Goal: Information Seeking & Learning: Compare options

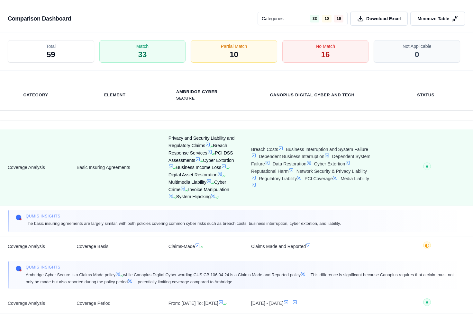
scroll to position [1713, 0]
click at [207, 145] on icon at bounding box center [207, 144] width 5 height 5
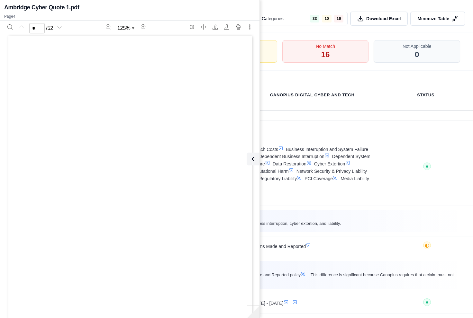
scroll to position [0, 0]
type input "*"
click at [114, 110] on span "Privacy and Security Liability and" at bounding box center [106, 112] width 63 height 4
click at [117, 130] on div "Cyber Secure ACS2002072 1 Page 2 of 3 Proposed Coverage Options Option 1 Policy…" at bounding box center [129, 190] width 241 height 312
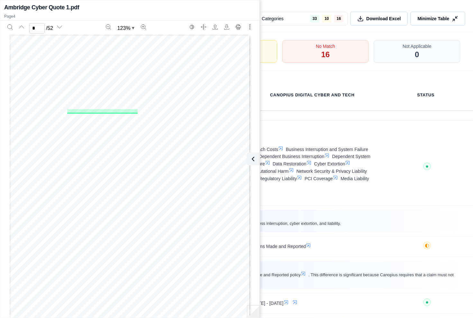
click at [117, 128] on span "Separate from and in addition to the Policy Aggregate" at bounding box center [104, 127] width 84 height 4
click at [117, 167] on span "Digital Asset Restoration" at bounding box center [98, 168] width 47 height 4
click at [319, 54] on div "No Match 16" at bounding box center [325, 52] width 91 height 24
click at [309, 73] on div "Category Element Ambridge Cyber Secure Canopius Digital Cyber and Tech Status" at bounding box center [236, 95] width 473 height 49
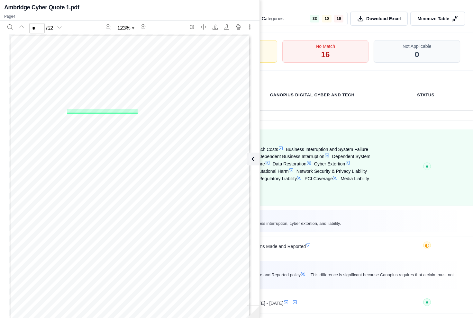
click at [311, 138] on td "Breach Costs Business Interruption and System Failure Dependent Business Interr…" at bounding box center [312, 168] width 138 height 76
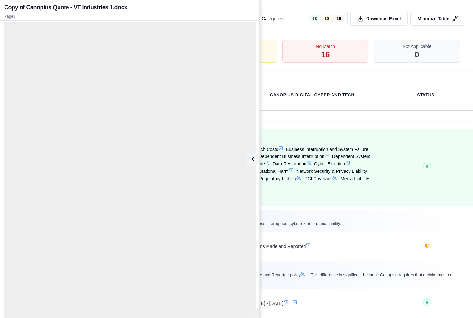
click at [294, 173] on icon at bounding box center [291, 170] width 5 height 5
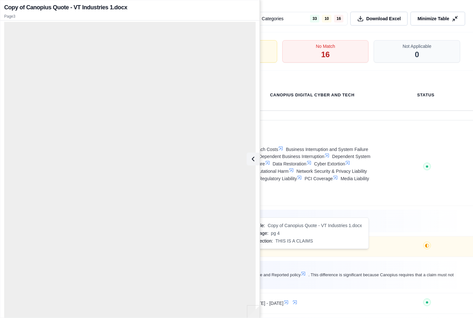
click at [309, 248] on icon at bounding box center [308, 246] width 4 height 4
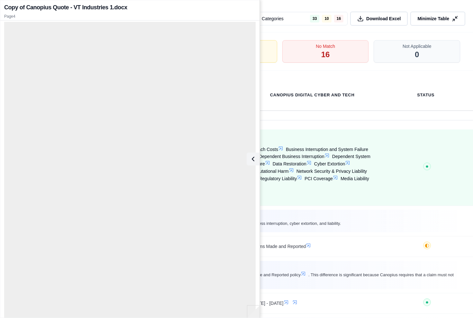
click at [302, 180] on icon at bounding box center [299, 177] width 5 height 5
click at [338, 180] on icon at bounding box center [335, 177] width 5 height 5
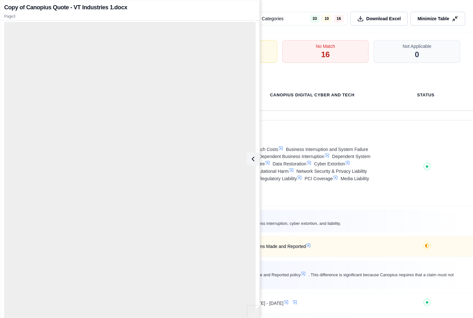
click at [307, 248] on icon at bounding box center [308, 245] width 5 height 5
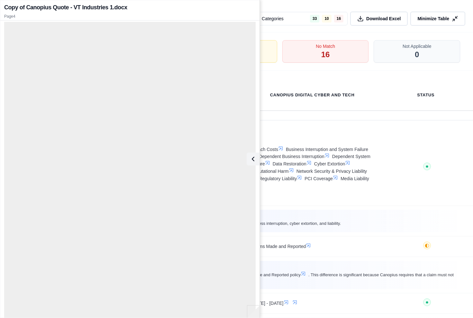
click at [89, 10] on h2 "Copy of Canopius Quote - VT Industries 1.docx" at bounding box center [65, 7] width 123 height 9
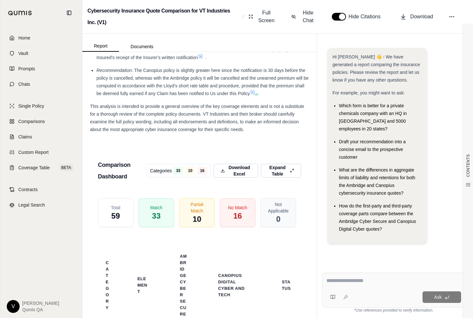
scroll to position [1949, 0]
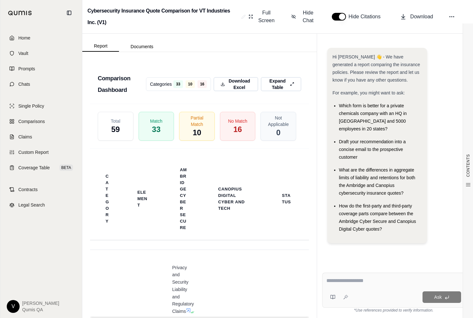
click at [188, 106] on html "Home Vault Prompts Chats Single Policy Comparisons Claims Custom Report Coverag…" at bounding box center [236, 159] width 473 height 318
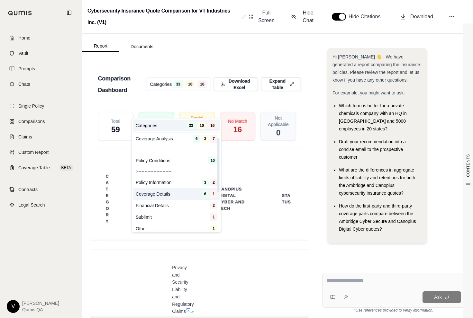
scroll to position [57, 0]
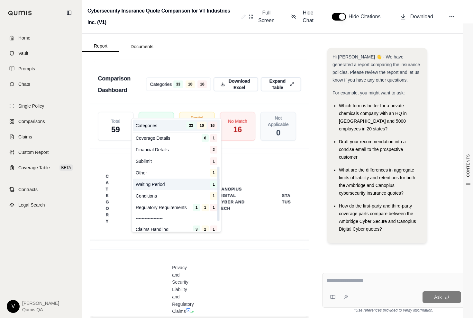
click at [174, 183] on div "Waiting Period 1" at bounding box center [176, 185] width 87 height 12
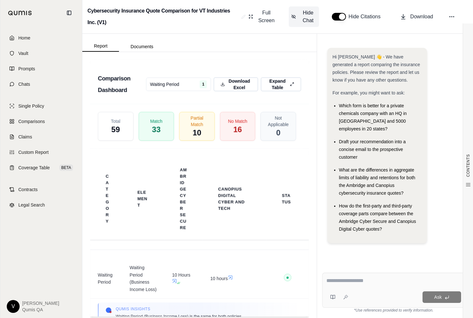
click at [311, 18] on span "Hide Chat" at bounding box center [308, 16] width 16 height 15
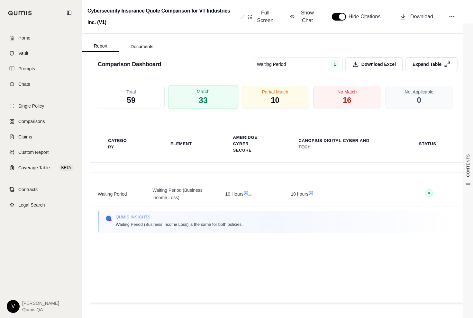
scroll to position [1455, 0]
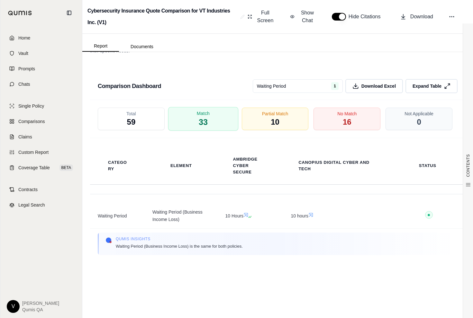
click at [228, 127] on div "Match 33" at bounding box center [203, 119] width 70 height 24
click at [300, 94] on html "Home Vault Prompts Chats Single Policy Comparisons Claims Custom Report Coverag…" at bounding box center [236, 159] width 473 height 318
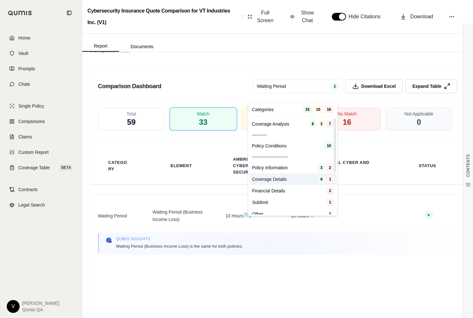
click at [318, 180] on span "6" at bounding box center [321, 180] width 7 height 8
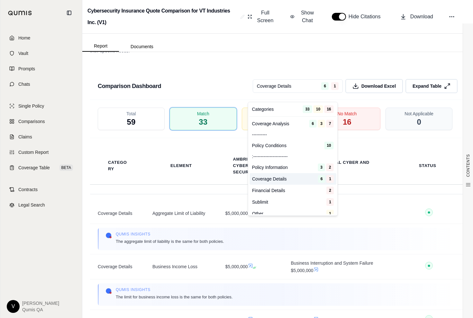
click at [318, 91] on html "Home Vault Prompts Chats Single Policy Comparisons Claims Custom Report Coverag…" at bounding box center [236, 159] width 473 height 318
click at [319, 169] on span "3" at bounding box center [321, 168] width 7 height 8
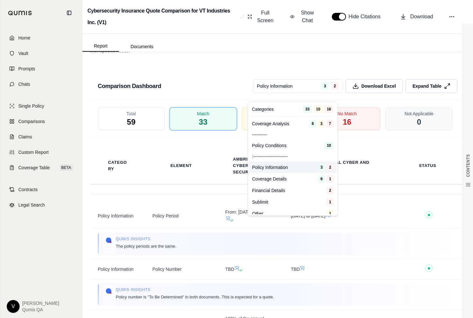
click at [319, 91] on html "Home Vault Prompts Chats Single Policy Comparisons Claims Custom Report Coverag…" at bounding box center [236, 159] width 473 height 318
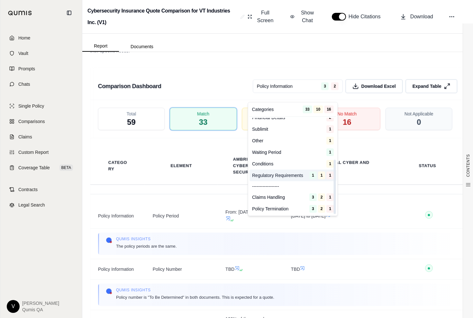
click at [302, 176] on span "Regulatory Requirements" at bounding box center [277, 175] width 51 height 6
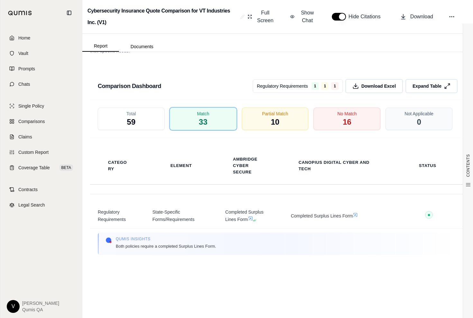
click at [309, 94] on html "Home Vault Prompts Chats Single Policy Comparisons Claims Custom Report Coverag…" at bounding box center [236, 159] width 473 height 318
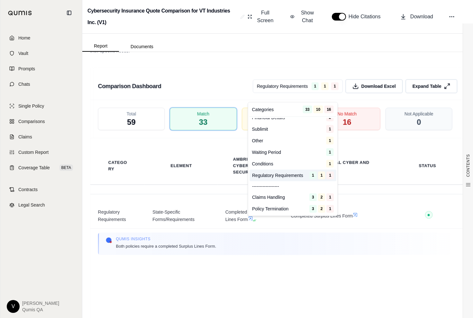
click at [184, 95] on html "Home Vault Prompts Chats Single Policy Comparisons Claims Custom Report Coverag…" at bounding box center [236, 159] width 473 height 318
click at [184, 95] on div "Comparison Dashboard Regulatory Requirements 1 1 1 Download Excel Expand Table" at bounding box center [277, 84] width 375 height 32
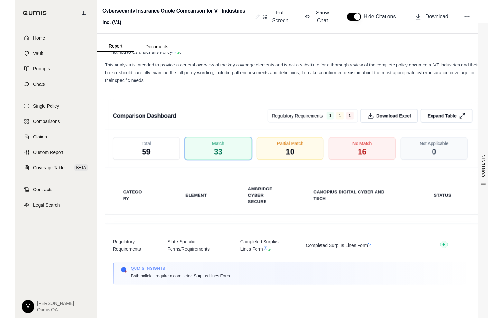
scroll to position [1363, 0]
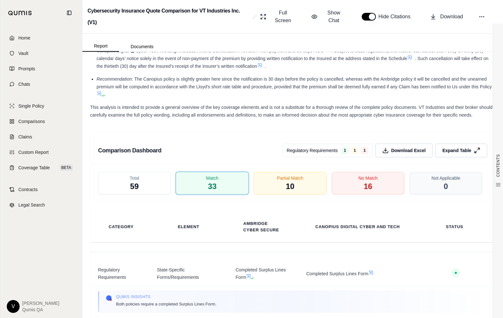
click at [342, 96] on div "Recommendation : The Canopius policy is slightly greater here since the notific…" at bounding box center [295, 86] width 398 height 23
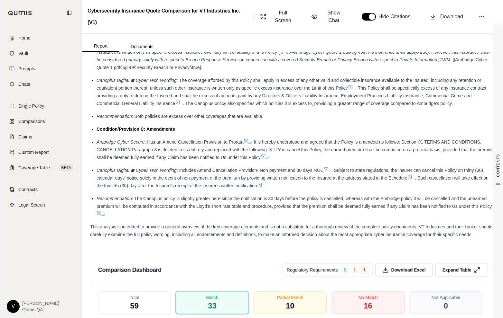
scroll to position [1415, 0]
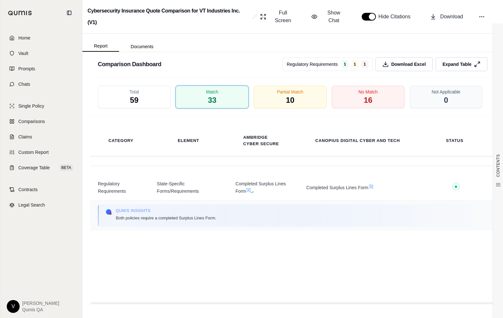
click at [241, 221] on div "Qumis INSIGHTS Both policies require a completed Surplus Lines Form." at bounding box center [292, 215] width 374 height 15
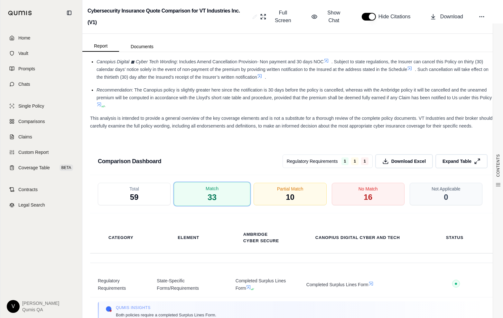
scroll to position [1350, 0]
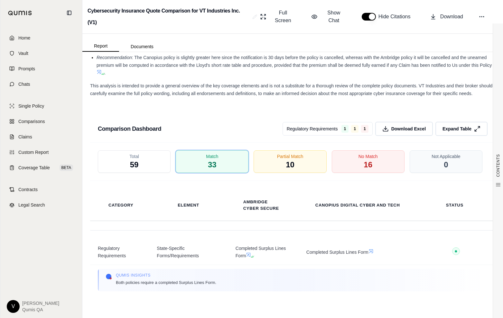
click at [308, 130] on html "Home Vault Prompts Chats Single Policy Comparisons Claims Custom Report Coverag…" at bounding box center [251, 159] width 503 height 318
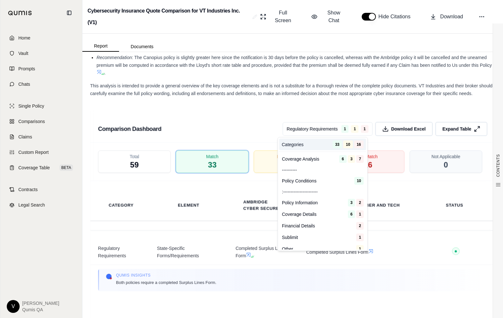
click at [306, 142] on div "Categories 33 10 16" at bounding box center [322, 145] width 87 height 12
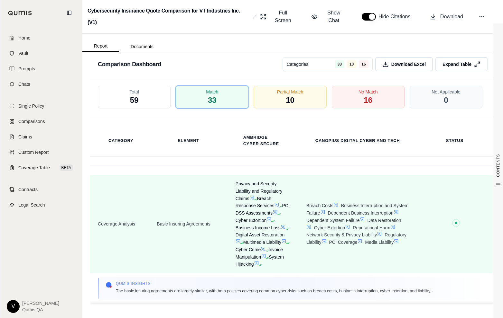
scroll to position [81, 0]
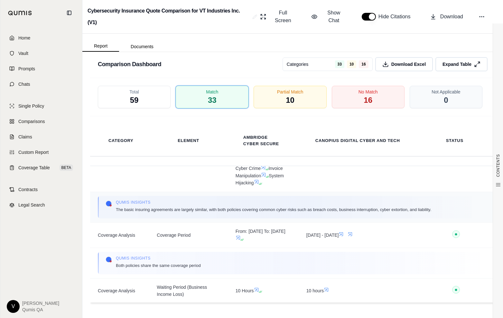
click at [285, 213] on span "The basic insuring agreements are largely similar, with both policies covering …" at bounding box center [273, 209] width 315 height 7
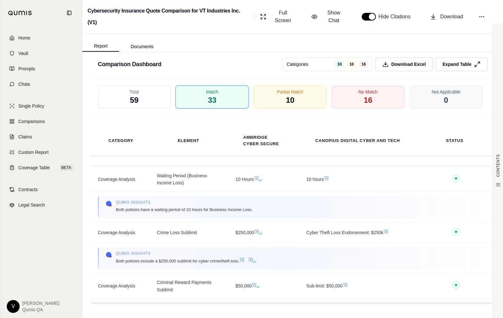
scroll to position [297, 0]
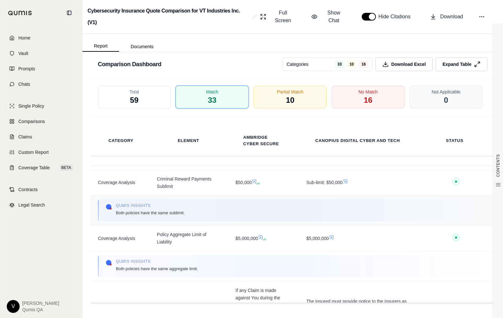
click at [250, 218] on div "Qumis INSIGHTS Both policies have the same sublimit." at bounding box center [292, 210] width 374 height 15
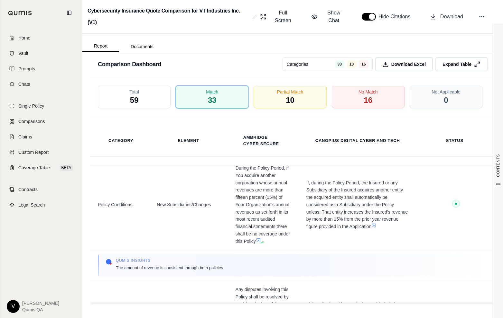
scroll to position [1300, 0]
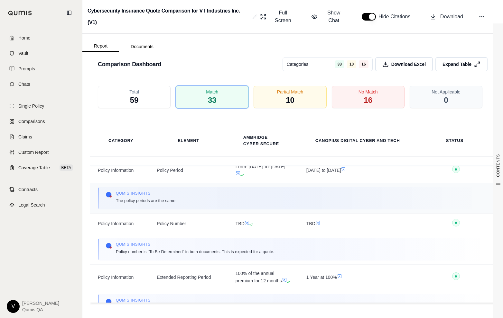
click at [250, 206] on div "Qumis INSIGHTS The policy periods are the same." at bounding box center [292, 198] width 374 height 15
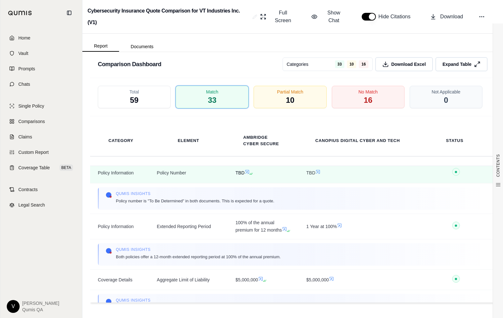
scroll to position [1358, 0]
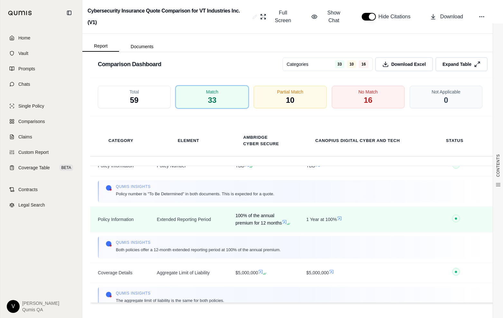
click at [287, 226] on icon at bounding box center [289, 224] width 4 height 4
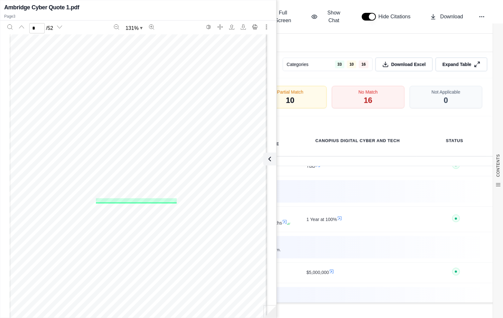
scroll to position [833, 0]
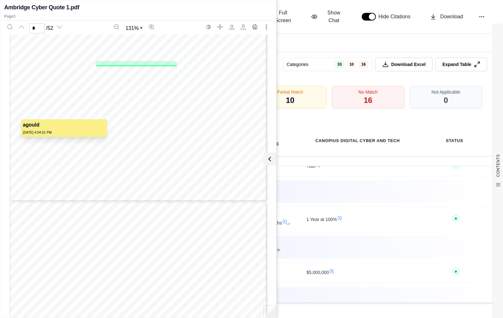
click at [172, 140] on div "Page 3" at bounding box center [139, 142] width 200 height 4
click at [70, 125] on div "agould" at bounding box center [64, 125] width 83 height 8
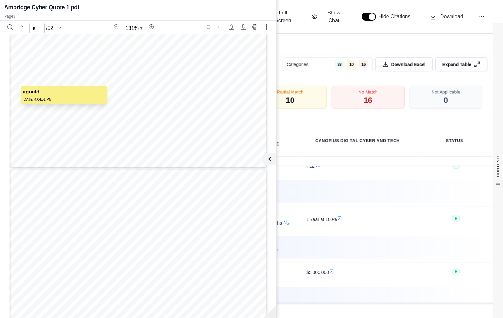
scroll to position [905, 0]
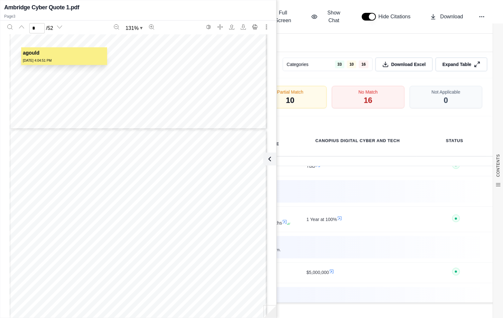
click at [94, 226] on div "Cyber Secure ACS2002072 1 Page 2 of 3 Proposed Coverage Options Option 1 Policy…" at bounding box center [138, 296] width 258 height 333
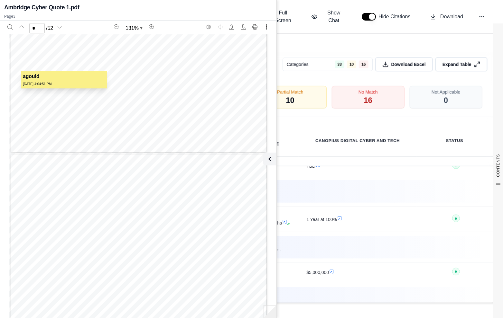
scroll to position [856, 0]
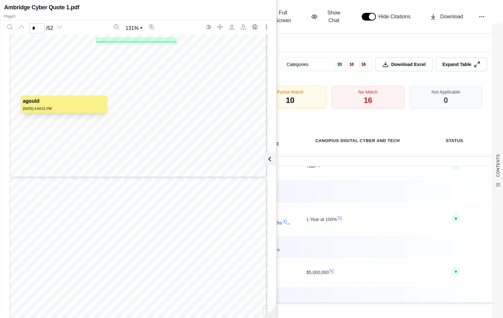
click at [38, 72] on div "Cyber Secur e ACS2 0020721 Page 1 of 3 [EMAIL_ADDRESS][DOMAIN_NAME] Policy Info…" at bounding box center [138, 11] width 258 height 333
click at [40, 110] on div "[DATE] 4:04:51 PM" at bounding box center [64, 108] width 83 height 5
click at [50, 132] on div "agould [DATE] 4:04:51 PM" at bounding box center [64, 120] width 86 height 48
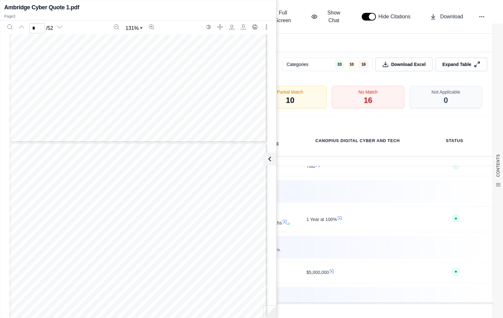
type input "*"
click at [341, 116] on div "Total 59 Match 33 Partial Match 10 No Match 16 Not Applicable 0" at bounding box center [292, 97] width 405 height 38
click at [316, 168] on icon at bounding box center [317, 165] width 5 height 5
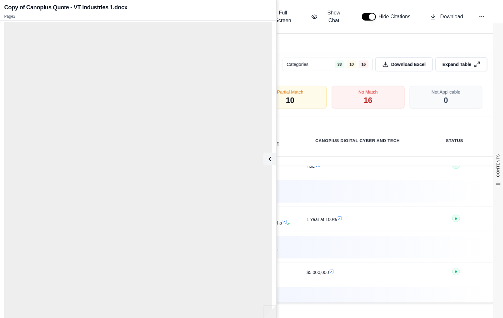
scroll to position [0, 0]
click at [271, 159] on icon at bounding box center [268, 159] width 8 height 8
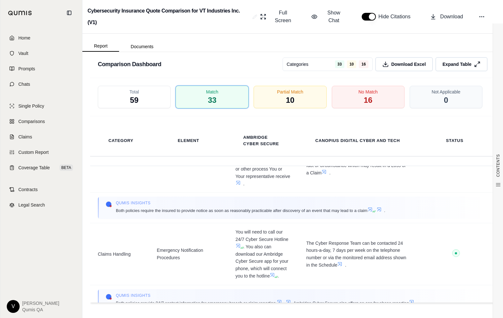
scroll to position [2114, 0]
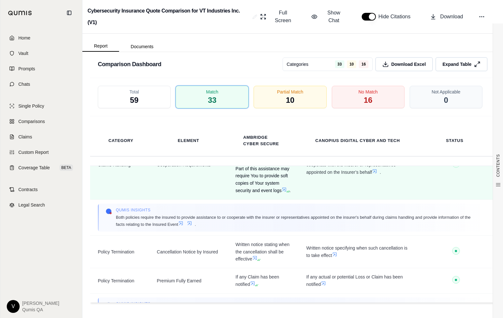
click at [281, 192] on icon at bounding box center [283, 189] width 5 height 5
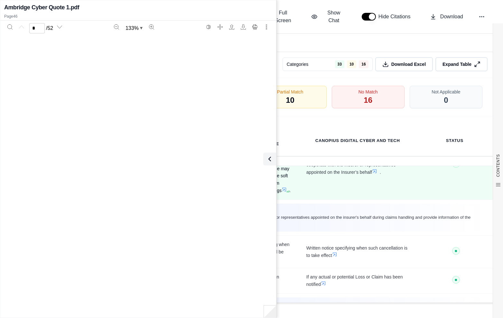
scroll to position [0, 0]
type input "**"
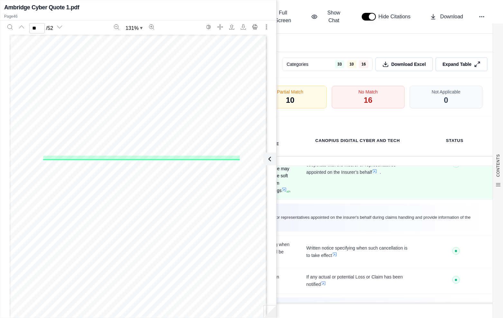
click at [292, 191] on td "You shall execute or cause to be executed all papers and render all assistance …" at bounding box center [263, 165] width 71 height 69
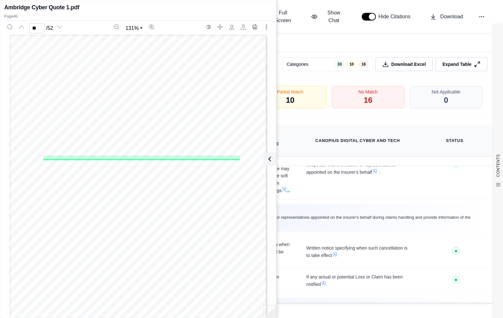
click at [299, 134] on th "Canopius Digital Cyber and Tech" at bounding box center [357, 140] width 118 height 31
click at [273, 153] on button at bounding box center [268, 159] width 13 height 13
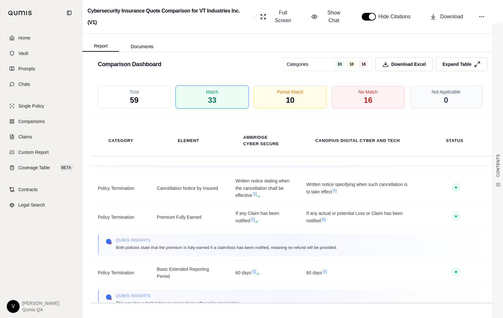
scroll to position [2251, 0]
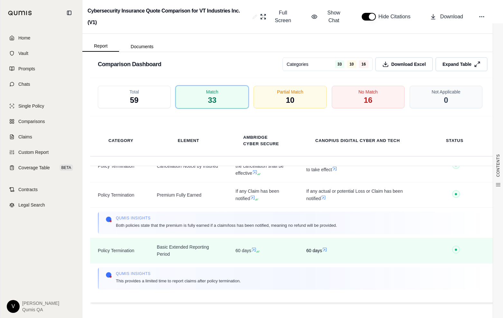
click at [324, 251] on icon at bounding box center [324, 249] width 5 height 5
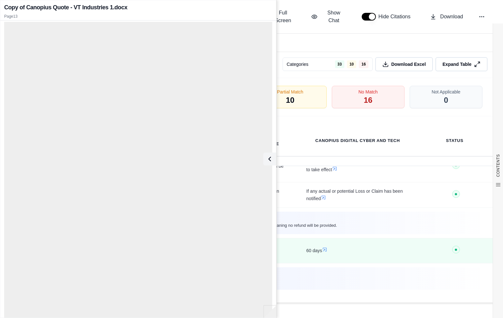
scroll to position [0, 0]
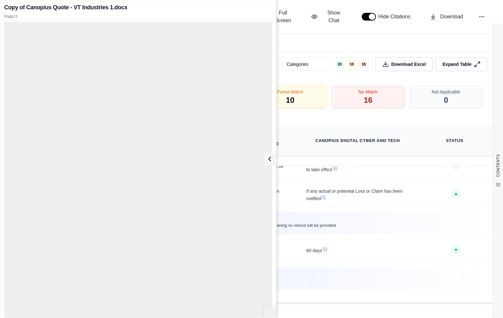
click at [283, 130] on th "Ambridge Cyber Secure" at bounding box center [263, 140] width 71 height 31
click at [271, 163] on icon at bounding box center [268, 159] width 8 height 8
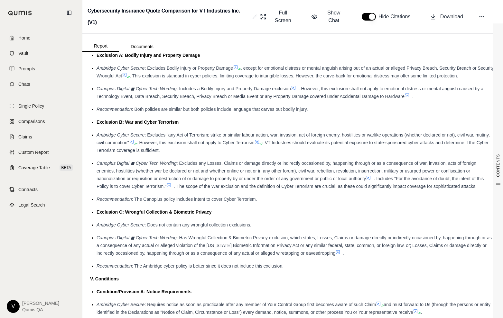
drag, startPoint x: 294, startPoint y: 89, endPoint x: 292, endPoint y: 115, distance: 26.8
click at [292, 115] on ul "Exclusion A: Bodily Injury and Property Damage Ambridge Cyber Secure : Excludes…" at bounding box center [292, 160] width 405 height 219
click at [292, 117] on ul "Exclusion A: Bodily Injury and Property Damage Ambridge Cyber Secure : Excludes…" at bounding box center [292, 160] width 405 height 219
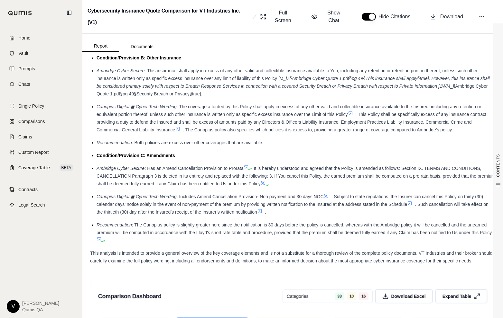
scroll to position [1264, 0]
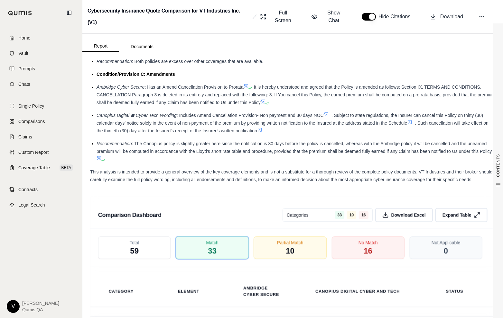
click at [101, 159] on icon at bounding box center [99, 158] width 4 height 4
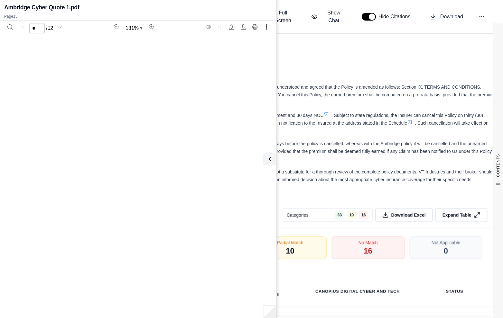
scroll to position [0, 0]
type input "**"
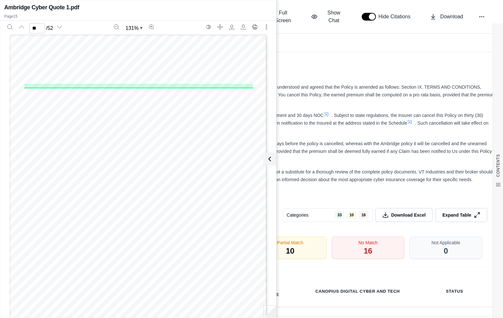
scroll to position [4667, 0]
click at [302, 66] on ul "Condition/Provision A: Notice Requirements Ambridge Cyber Secure : Requires not…" at bounding box center [292, 34] width 405 height 257
click at [271, 157] on icon at bounding box center [268, 159] width 8 height 8
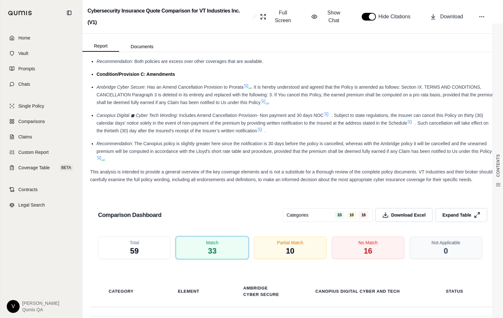
scroll to position [0, 0]
click at [275, 144] on span ": The Canopius policy is slightly greater here since the notification is 30 day…" at bounding box center [293, 147] width 395 height 13
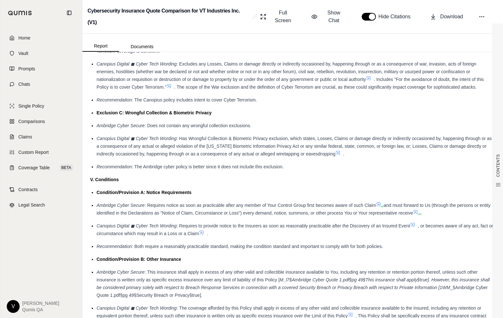
scroll to position [1258, 0]
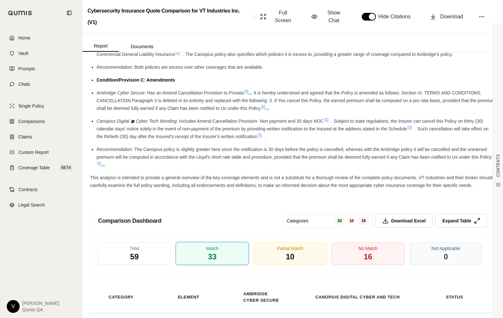
click at [261, 133] on icon at bounding box center [259, 135] width 5 height 5
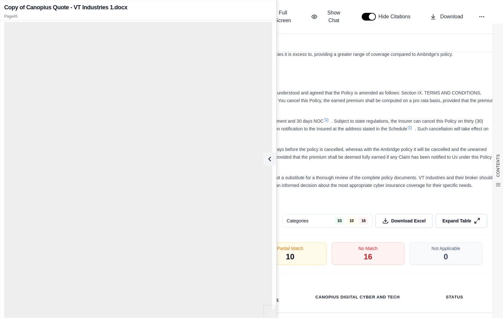
scroll to position [0, 0]
click at [269, 165] on button at bounding box center [268, 159] width 13 height 13
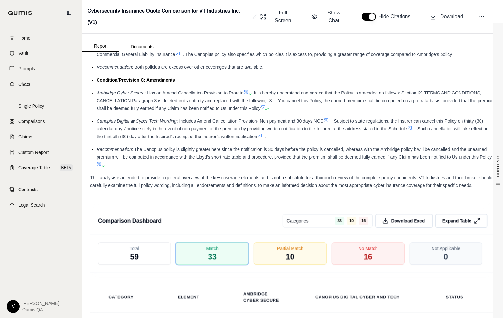
click at [299, 151] on span ": The Canopius policy is slightly greater here since the notification is 30 day…" at bounding box center [293, 153] width 395 height 13
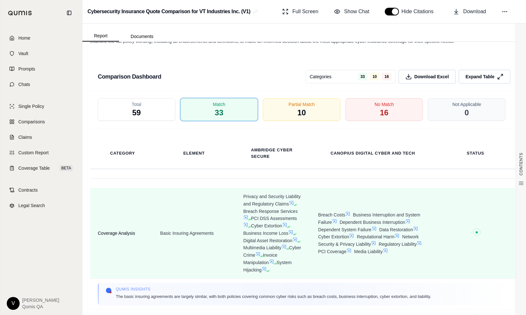
scroll to position [1377, 0]
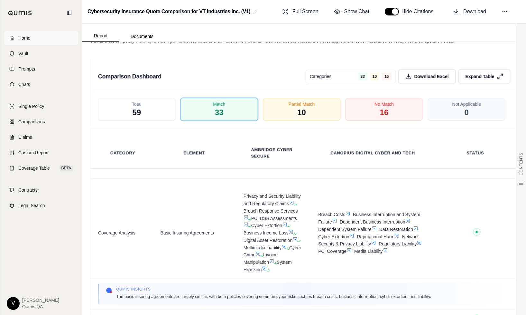
click at [30, 42] on link "Home" at bounding box center [41, 38] width 74 height 14
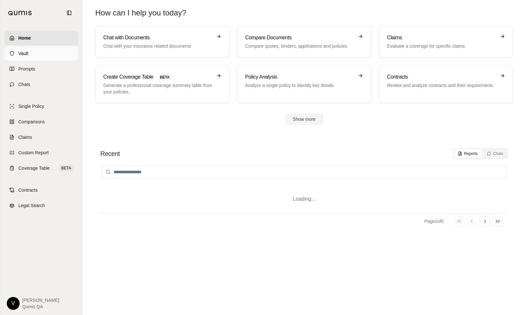
click at [34, 58] on link "Vault" at bounding box center [41, 53] width 74 height 14
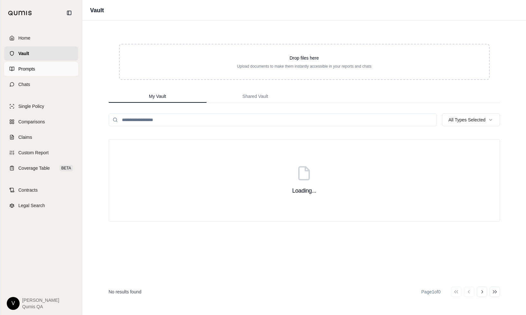
click at [36, 68] on link "Prompts" at bounding box center [41, 69] width 74 height 14
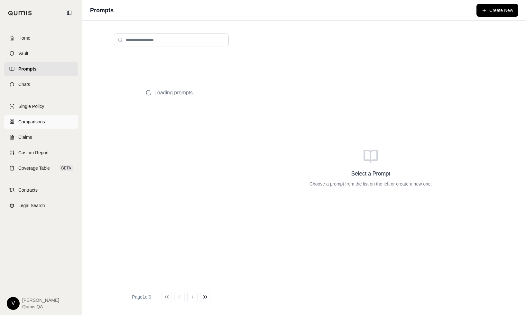
click at [38, 117] on link "Comparisons" at bounding box center [41, 121] width 74 height 14
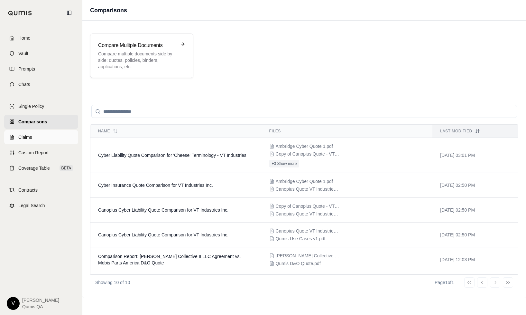
click at [39, 136] on link "Claims" at bounding box center [41, 137] width 74 height 14
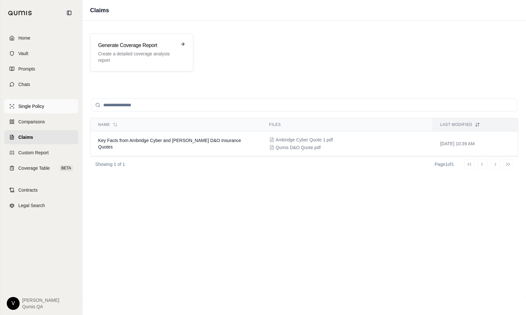
click at [35, 103] on span "Single Policy" at bounding box center [31, 106] width 26 height 6
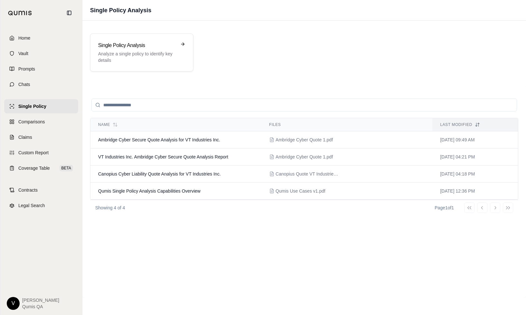
click at [167, 32] on div "Single Policy Analysis Analyze a single policy to identify key details" at bounding box center [303, 52] width 443 height 53
click at [167, 41] on div "Single Policy Analysis Analyze a single policy to identify key details" at bounding box center [141, 52] width 103 height 38
click at [41, 122] on span "Comparisons" at bounding box center [31, 121] width 26 height 6
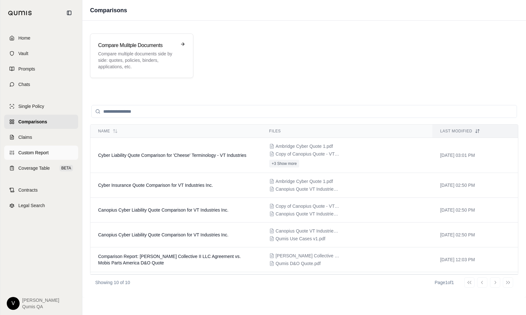
click at [47, 147] on link "Custom Report" at bounding box center [41, 152] width 74 height 14
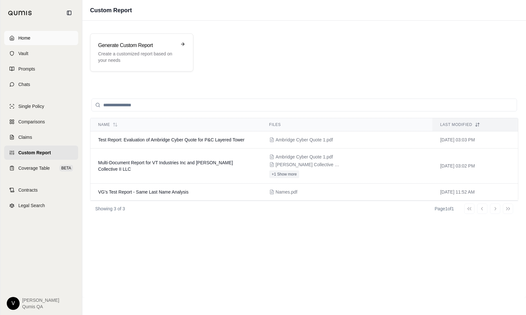
click at [34, 37] on link "Home" at bounding box center [41, 38] width 74 height 14
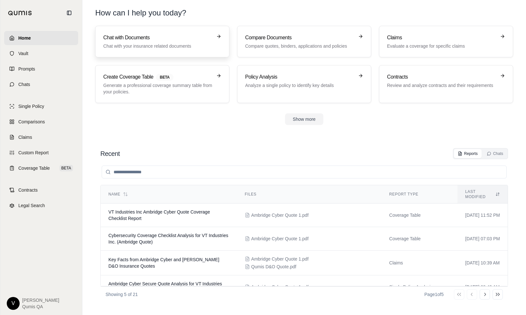
click at [205, 38] on h3 "Chat with Documents" at bounding box center [157, 38] width 109 height 8
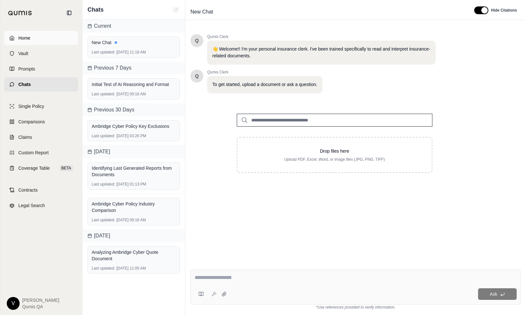
click at [41, 38] on link "Home" at bounding box center [41, 38] width 74 height 14
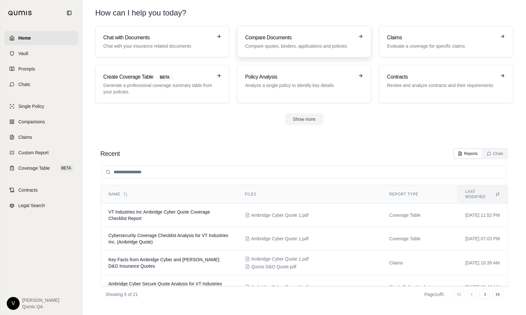
click at [281, 28] on link "Compare Documents Compare quotes, binders, applications and policies" at bounding box center [304, 42] width 134 height 32
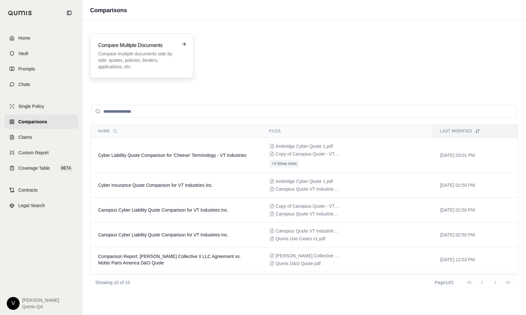
click at [136, 61] on p "Compare multiple documents side by side: quotes, policies, binders, application…" at bounding box center [137, 59] width 78 height 19
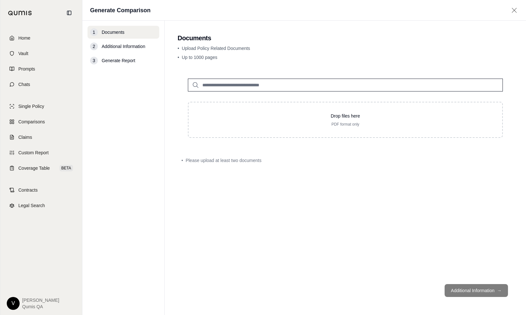
click at [242, 83] on input "search" at bounding box center [345, 84] width 315 height 13
click at [126, 48] on span "Additional Information" at bounding box center [123, 46] width 43 height 6
